Goal: Browse casually: Explore the website without a specific task or goal

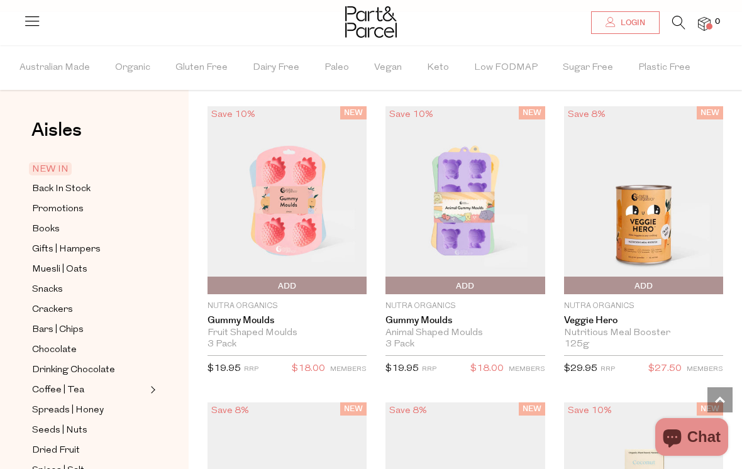
scroll to position [1027, 0]
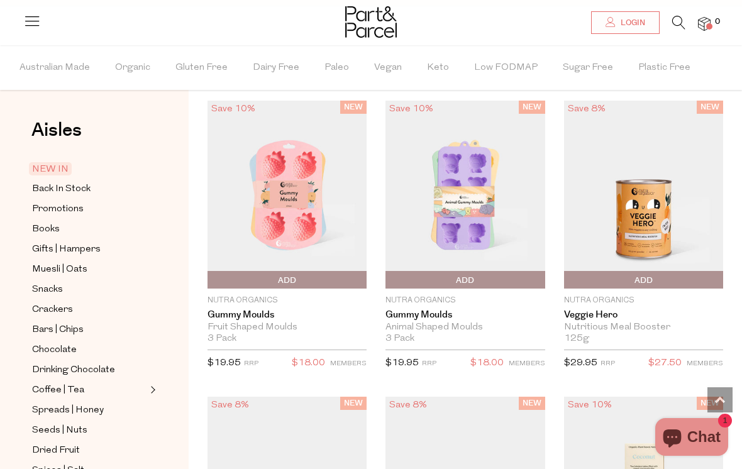
click at [309, 265] on img at bounding box center [286, 195] width 159 height 188
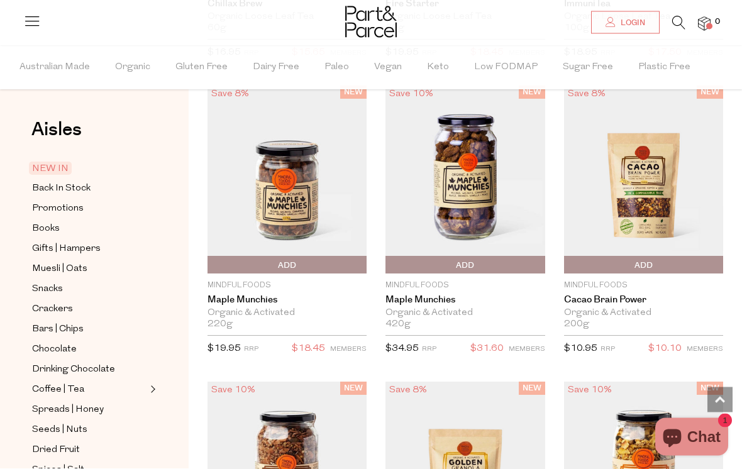
scroll to position [2847, 0]
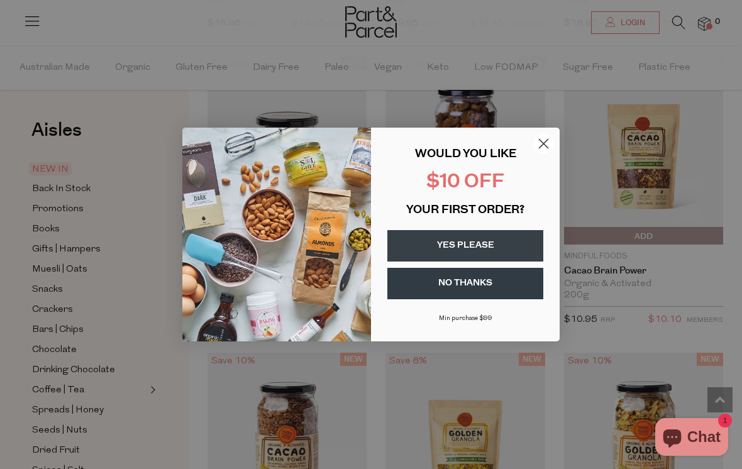
click at [554, 155] on icon "Close dialog" at bounding box center [544, 144] width 22 height 22
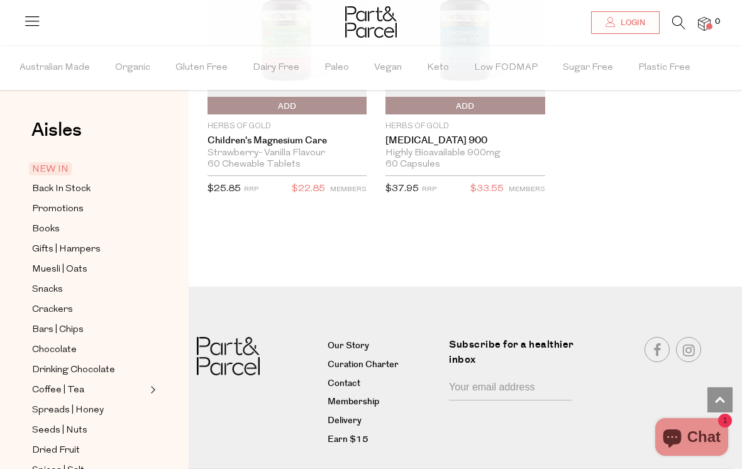
scroll to position [4503, 0]
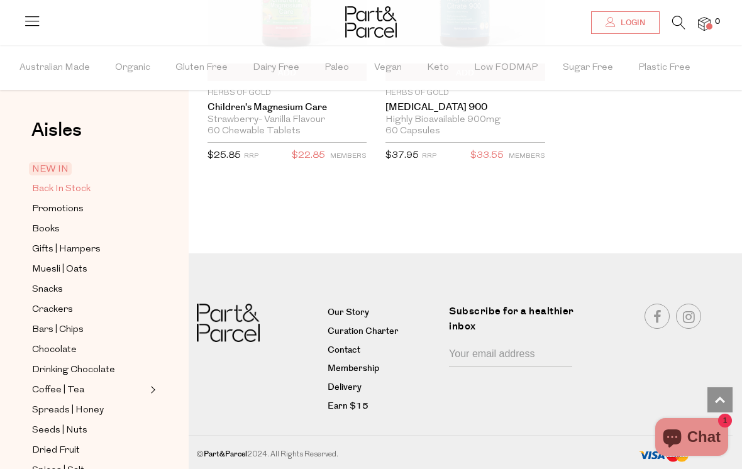
click at [89, 190] on span "Back In Stock" at bounding box center [61, 189] width 58 height 15
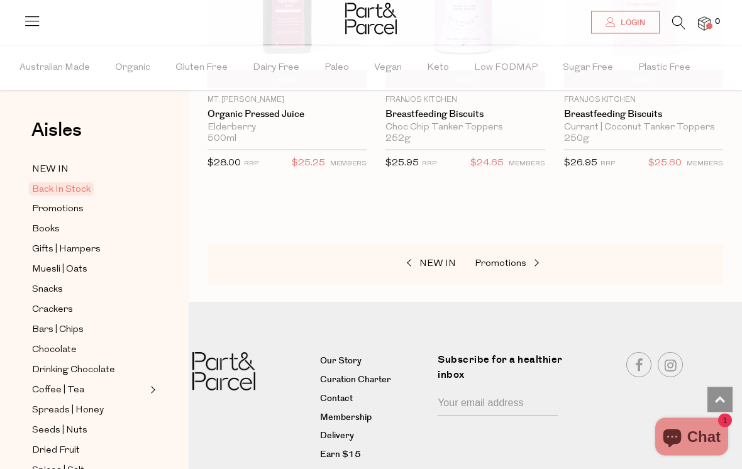
scroll to position [1178, 0]
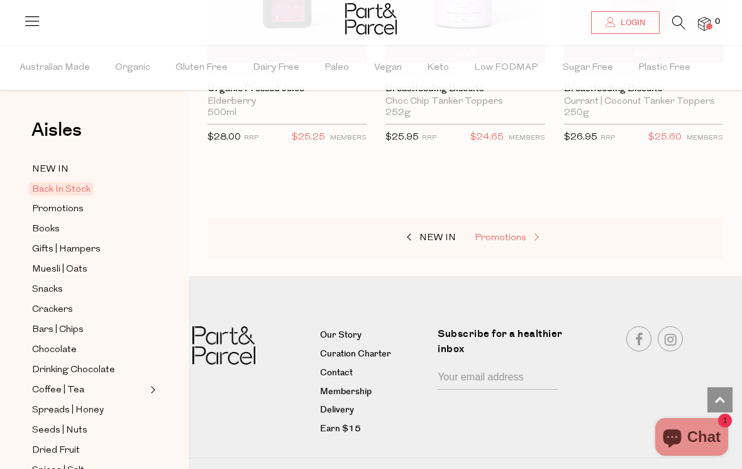
click at [497, 235] on span "Promotions" at bounding box center [501, 237] width 52 height 9
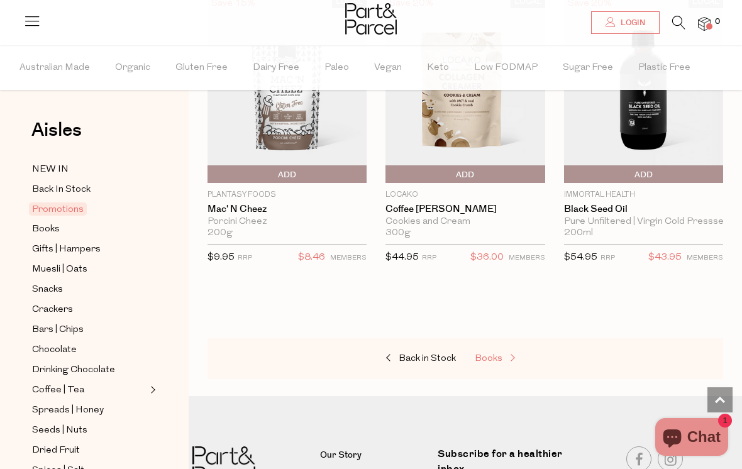
scroll to position [779, 0]
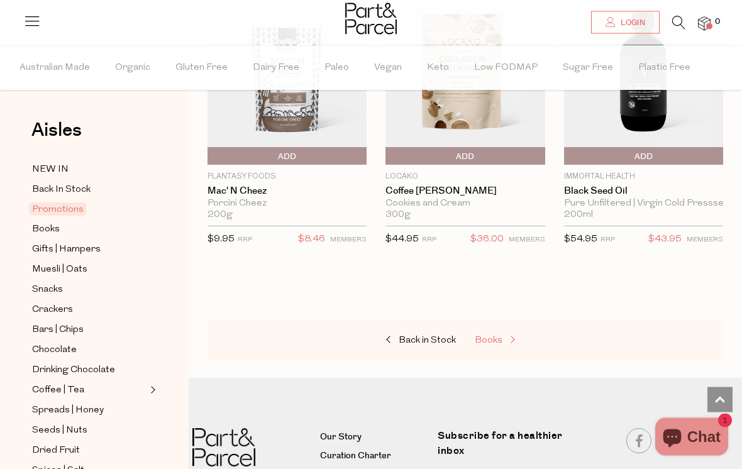
click at [493, 336] on span "Books" at bounding box center [489, 340] width 28 height 9
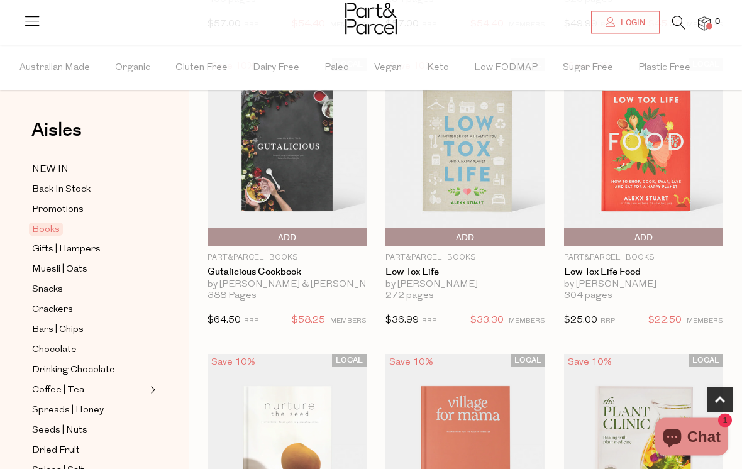
scroll to position [390, 0]
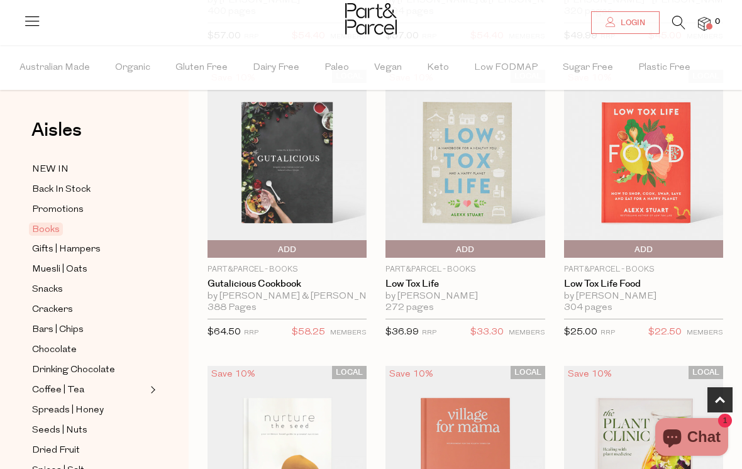
click at [651, 186] on img at bounding box center [643, 164] width 159 height 188
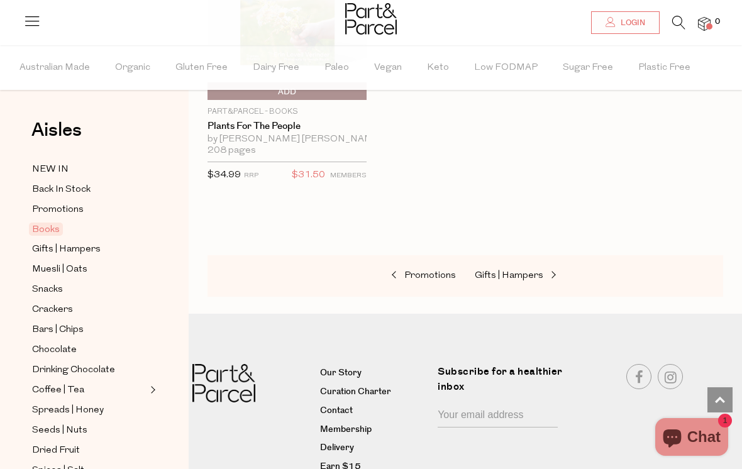
scroll to position [1136, 0]
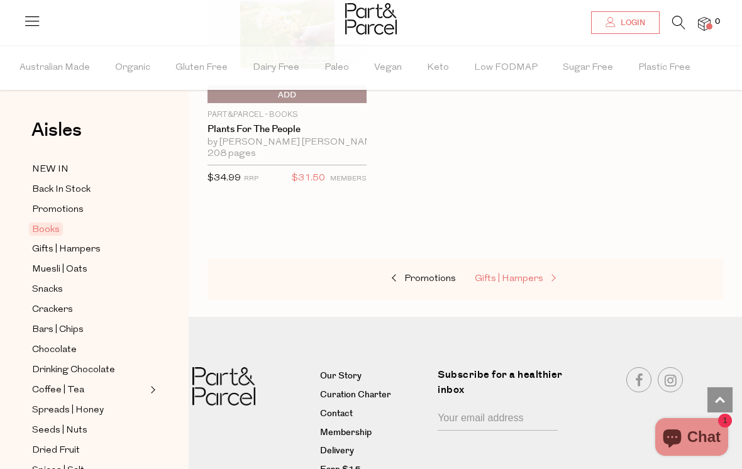
click at [511, 278] on span "Gifts | Hampers" at bounding box center [509, 278] width 69 height 9
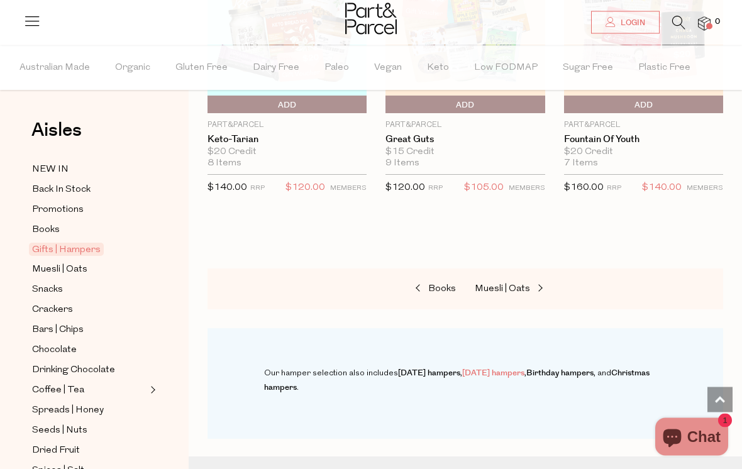
scroll to position [837, 0]
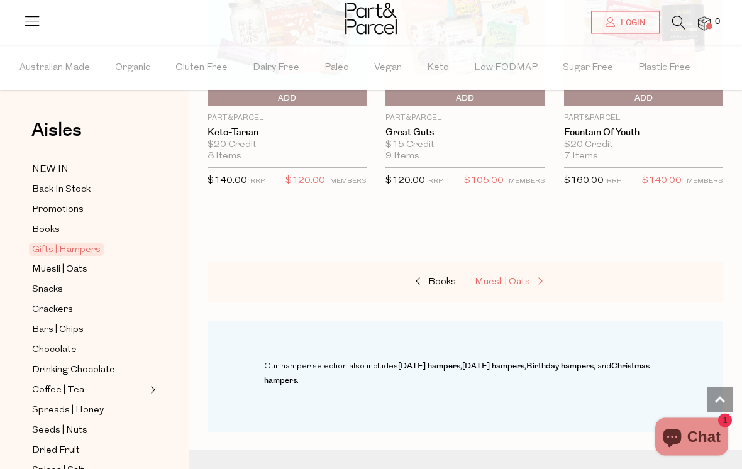
click at [506, 278] on span "Muesli | Oats" at bounding box center [502, 282] width 55 height 9
